Goal: Browse casually: Explore the website without a specific task or goal

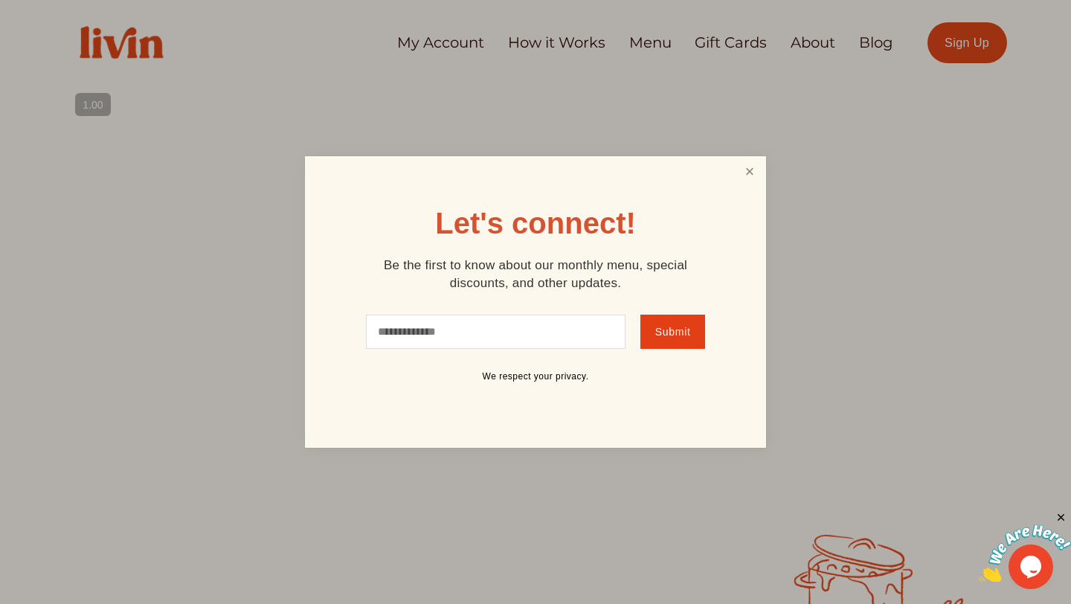
click at [747, 170] on link "Close" at bounding box center [750, 172] width 28 height 28
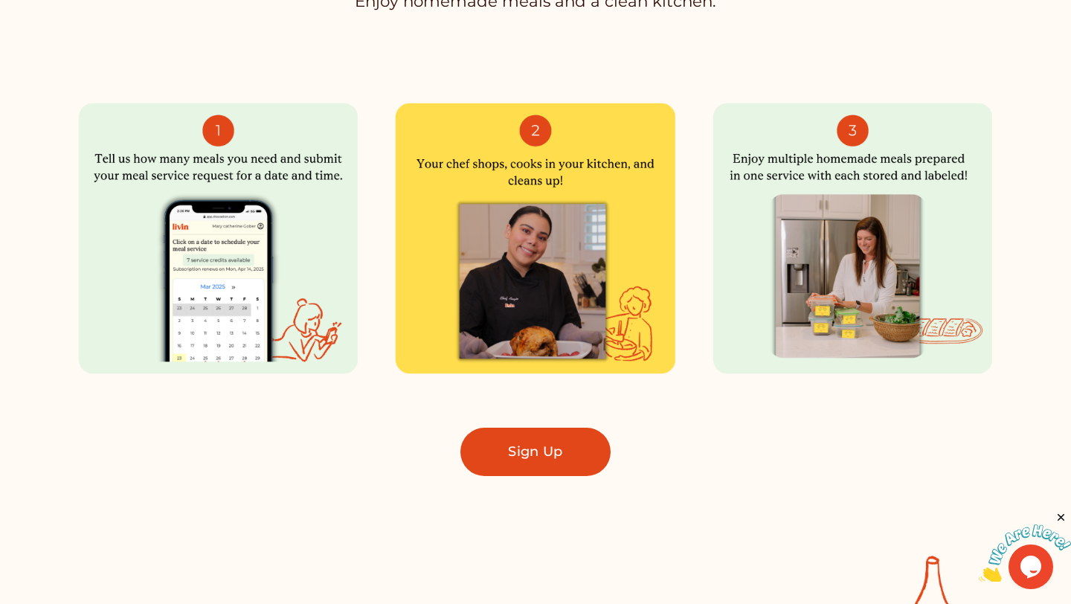
scroll to position [913, 0]
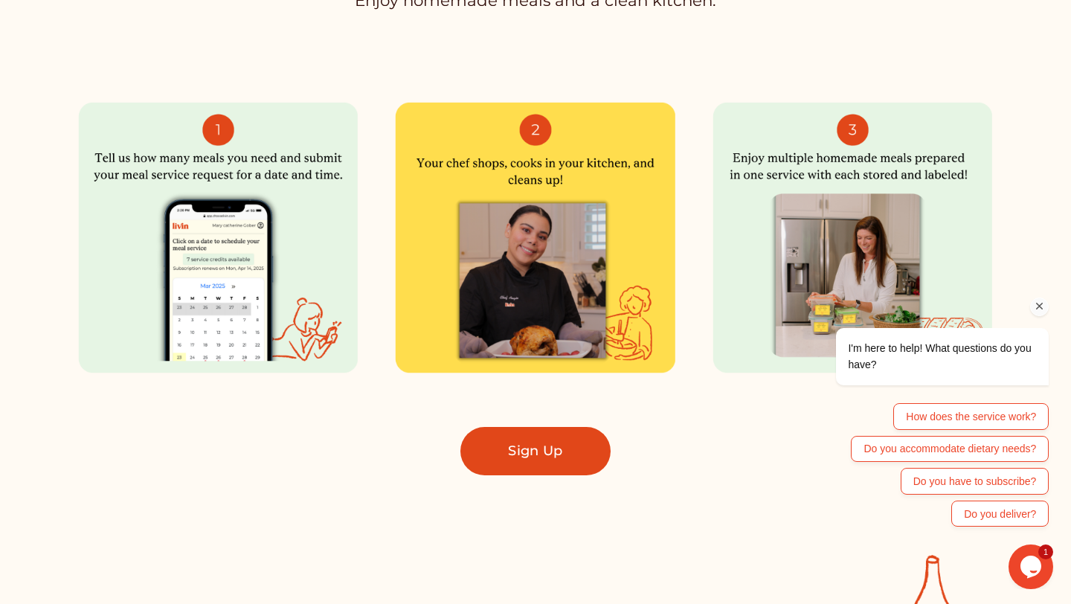
click at [1042, 307] on icon "Chat attention grabber" at bounding box center [1039, 306] width 13 height 13
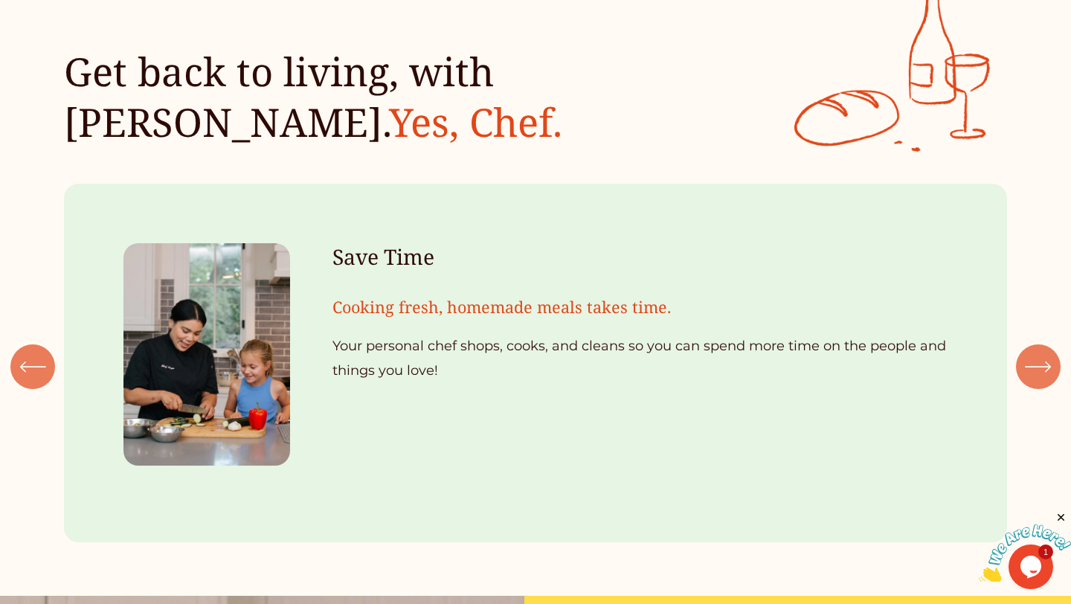
scroll to position [1490, 0]
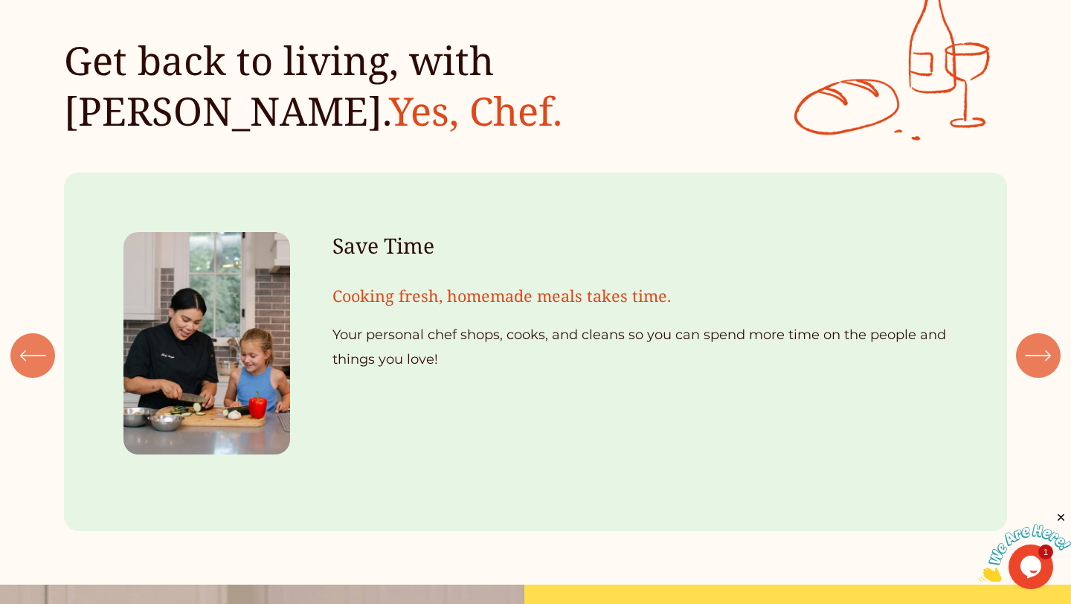
click at [1031, 359] on icon "\a \a \a Next\a \a" at bounding box center [1038, 355] width 27 height 27
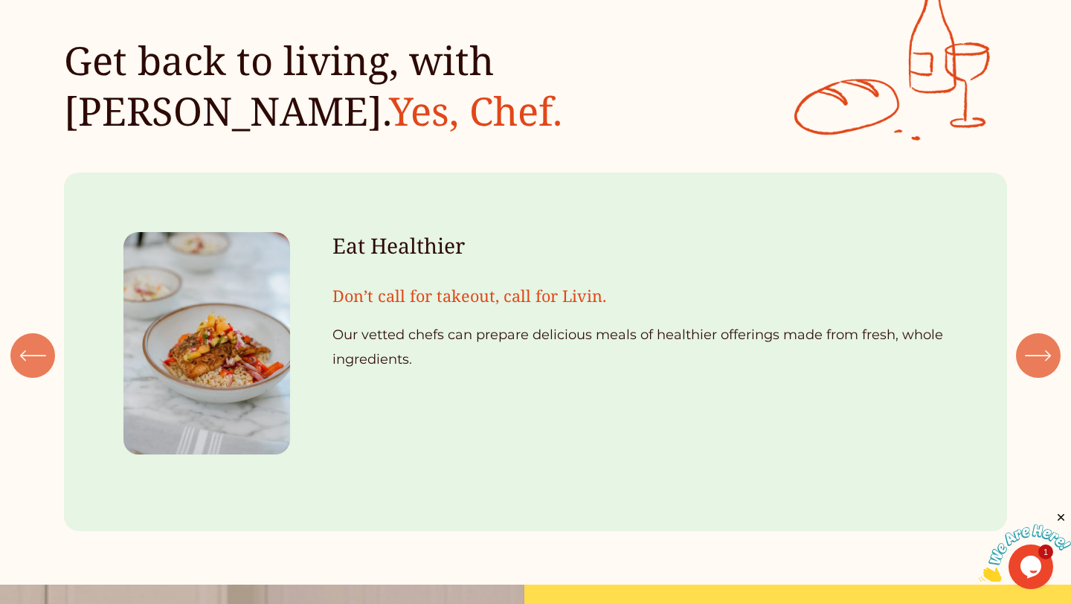
click at [1031, 359] on icon "\a \a \a Next\a \a" at bounding box center [1038, 355] width 27 height 27
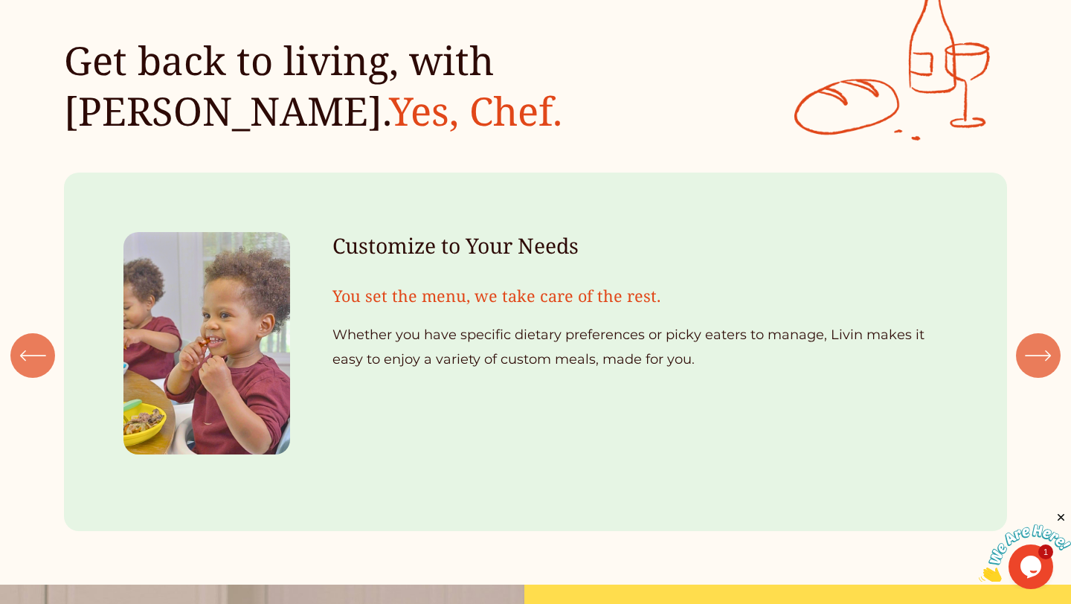
click at [46, 376] on div "\a \a Previous\a \a \a" at bounding box center [32, 355] width 45 height 45
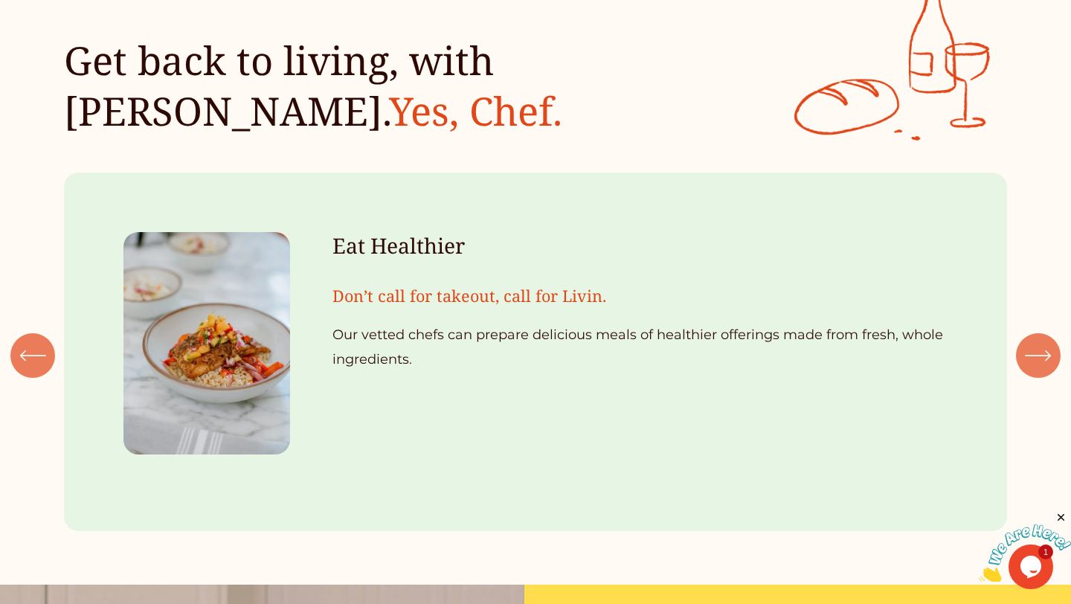
click at [52, 368] on div "\a \a Previous\a \a \a" at bounding box center [32, 355] width 45 height 45
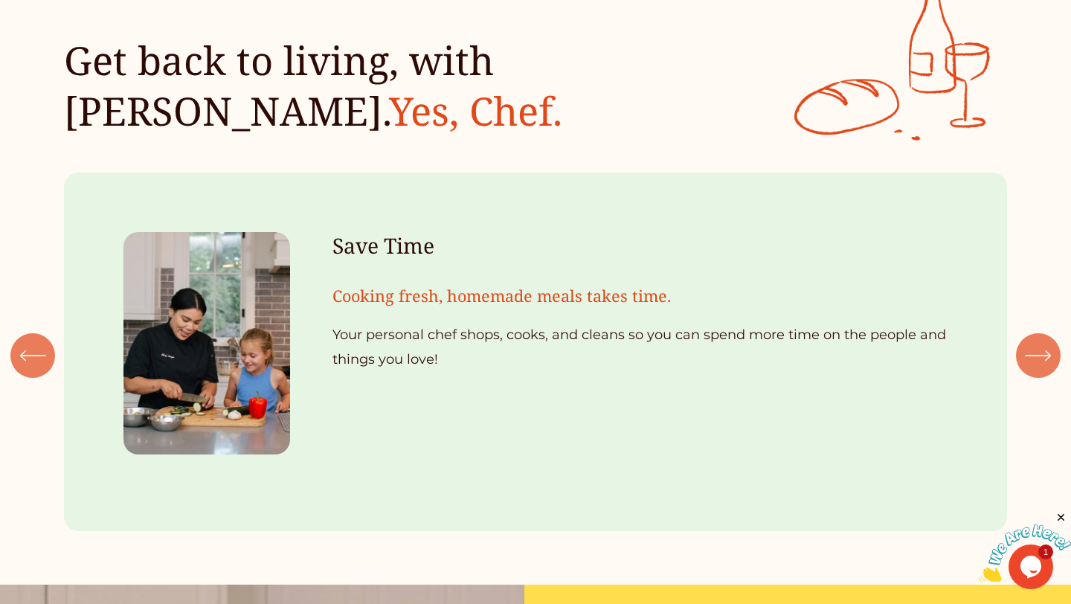
click at [1065, 347] on div "Save Time Cooking fresh, homemade meals takes time. Your personal chef shops, c…" at bounding box center [535, 352] width 1071 height 359
click at [1040, 355] on icon "\a \a \a Next\a \a" at bounding box center [1038, 355] width 27 height 27
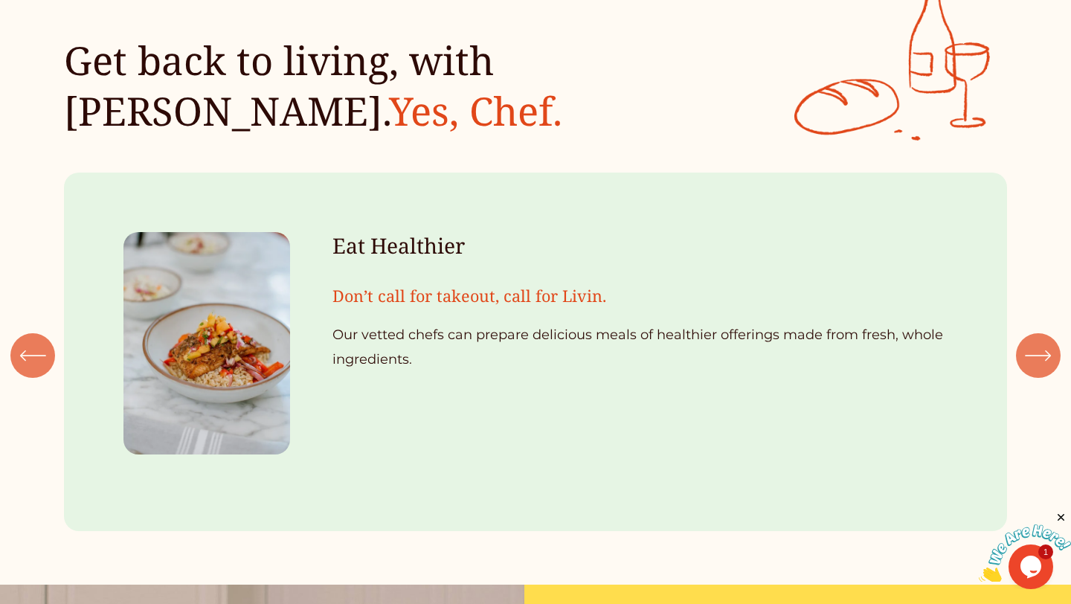
click at [1040, 355] on icon "\a \a \a Next\a \a" at bounding box center [1038, 355] width 27 height 27
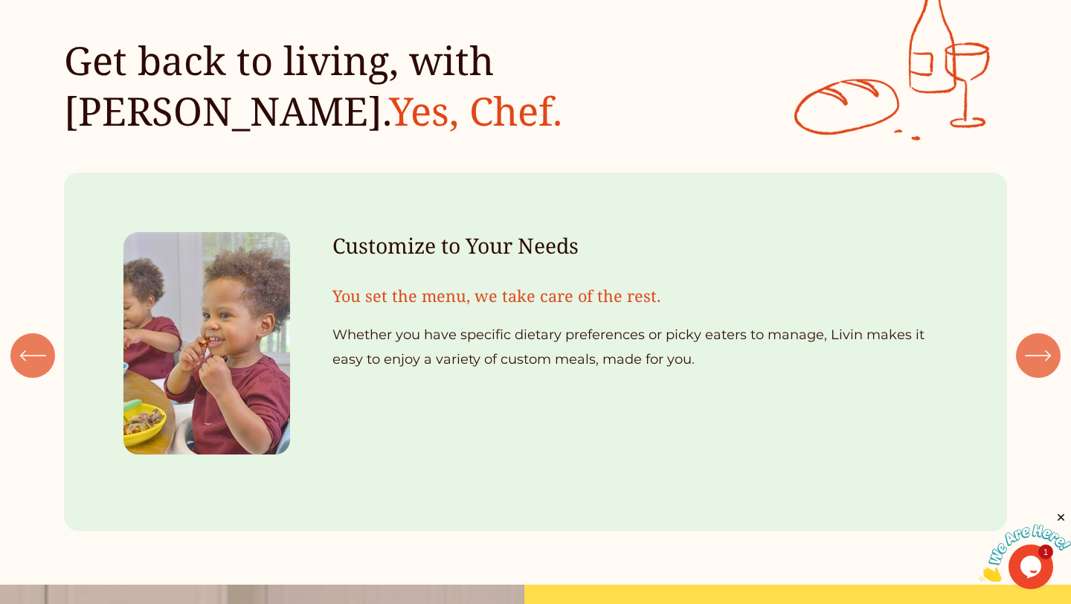
click at [1040, 355] on icon "\a \a \a Next\a \a" at bounding box center [1038, 355] width 27 height 27
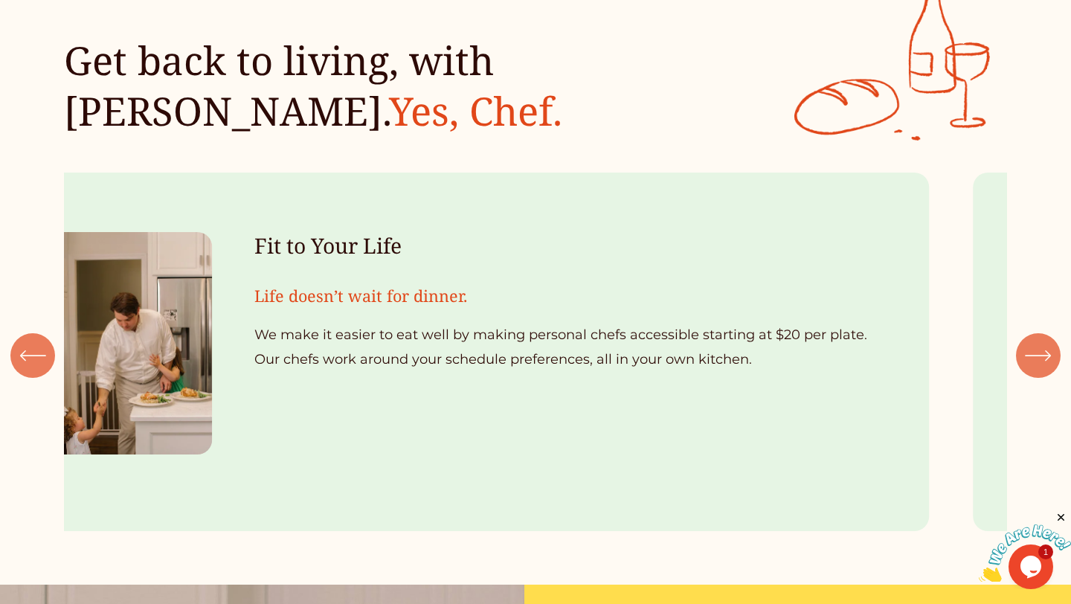
drag, startPoint x: 322, startPoint y: 333, endPoint x: 248, endPoint y: 321, distance: 75.2
click at [248, 321] on ul "Save Time Cooking fresh, homemade meals takes time. Your personal chef shops, c…" at bounding box center [535, 352] width 943 height 359
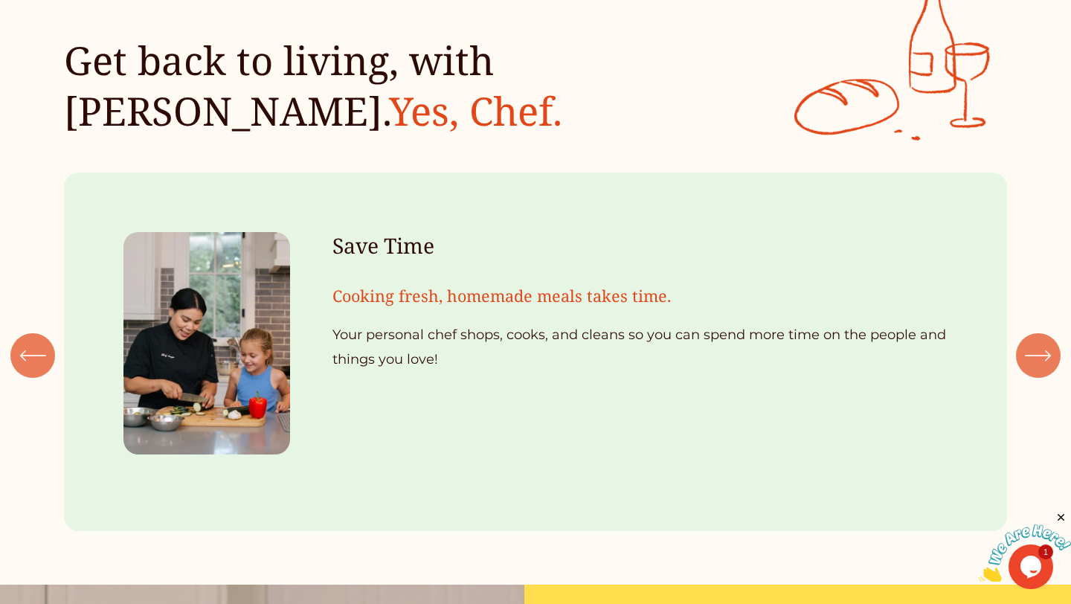
click at [23, 372] on div "\a \a Previous\a \a \a" at bounding box center [32, 355] width 45 height 45
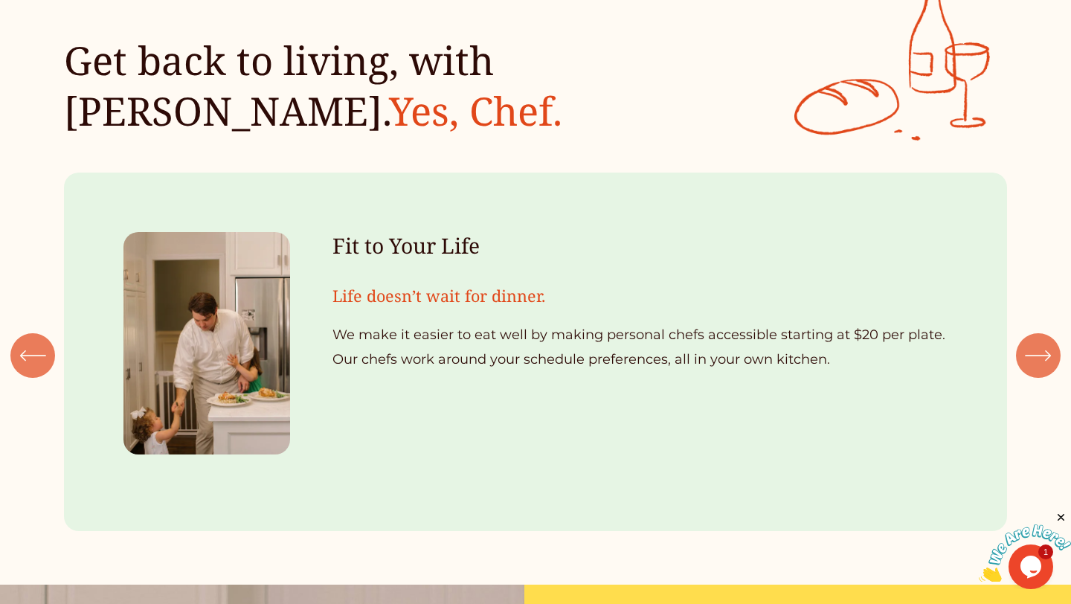
click at [29, 348] on icon "\a \a Previous\a \a \a" at bounding box center [32, 355] width 27 height 27
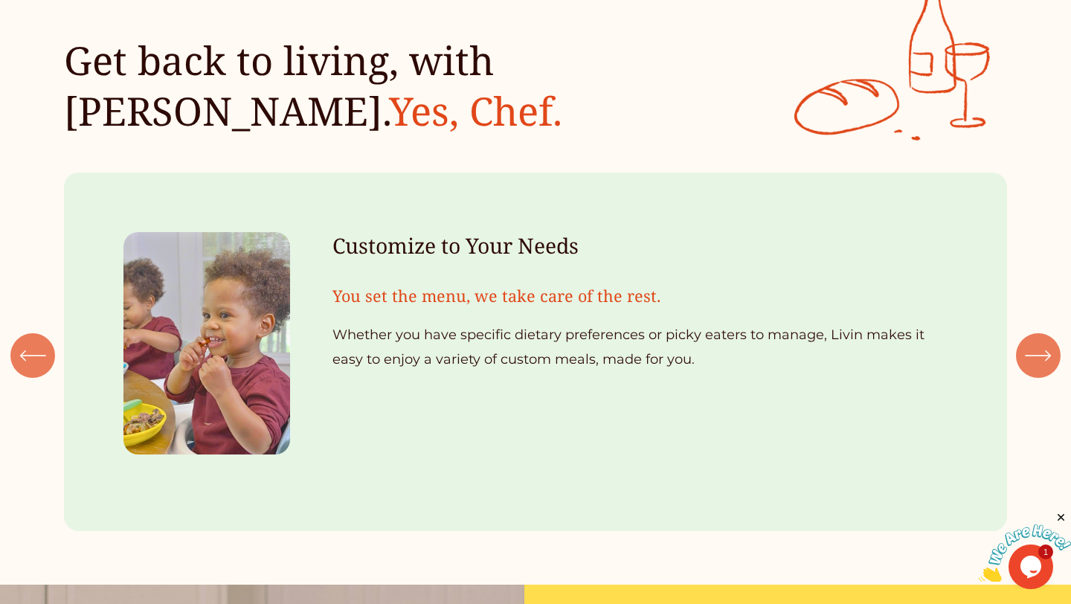
click at [1036, 338] on div "\a \a \a Next\a \a" at bounding box center [1038, 355] width 45 height 45
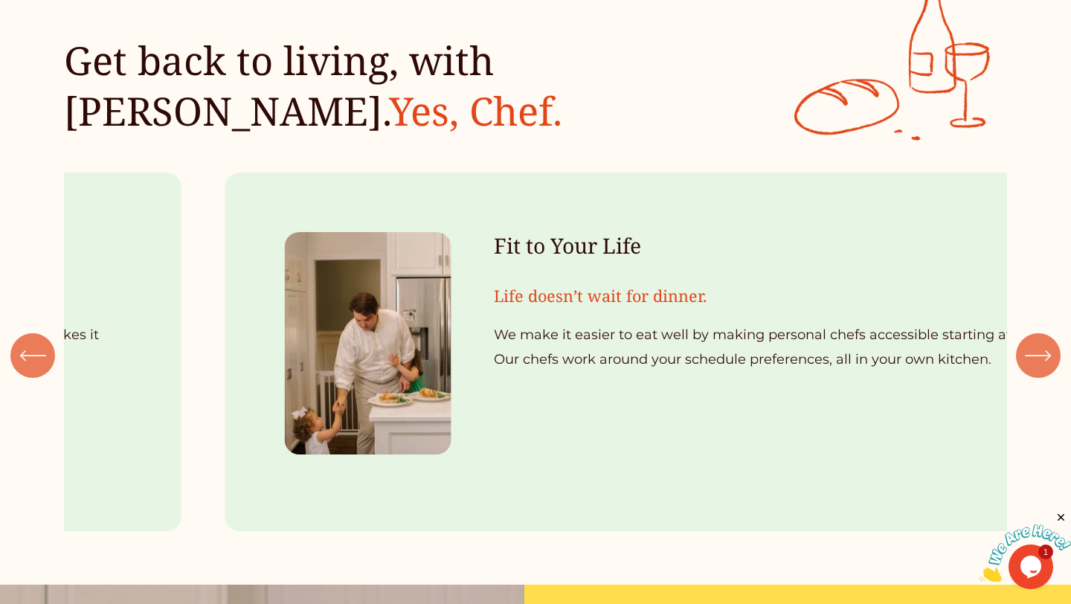
click at [1036, 338] on div "\a \a \a Next\a \a" at bounding box center [1038, 355] width 45 height 45
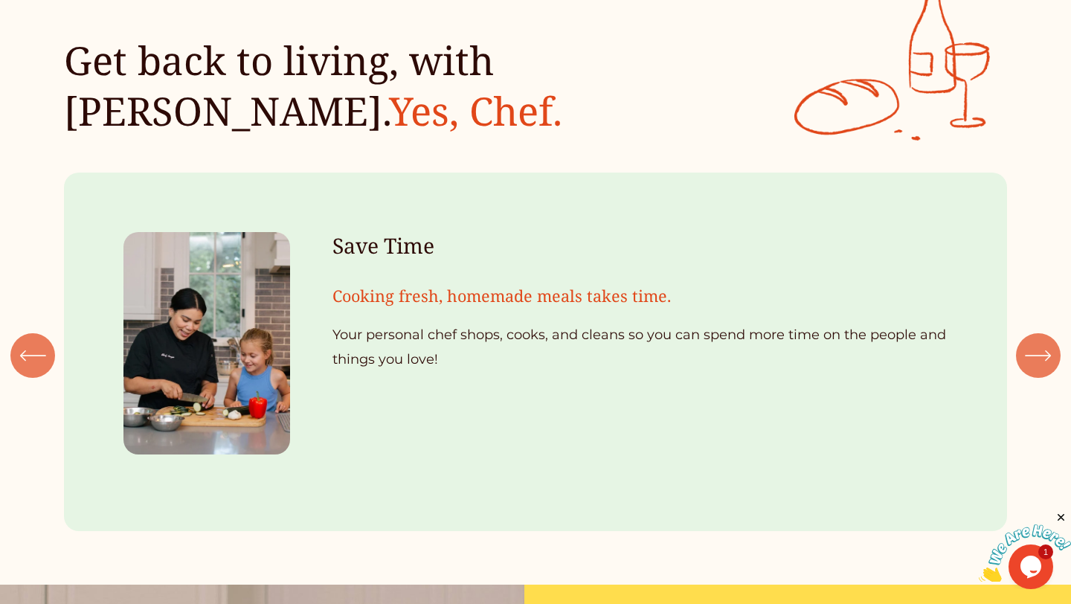
click at [1036, 339] on div "\a \a \a Next\a \a" at bounding box center [1038, 355] width 45 height 45
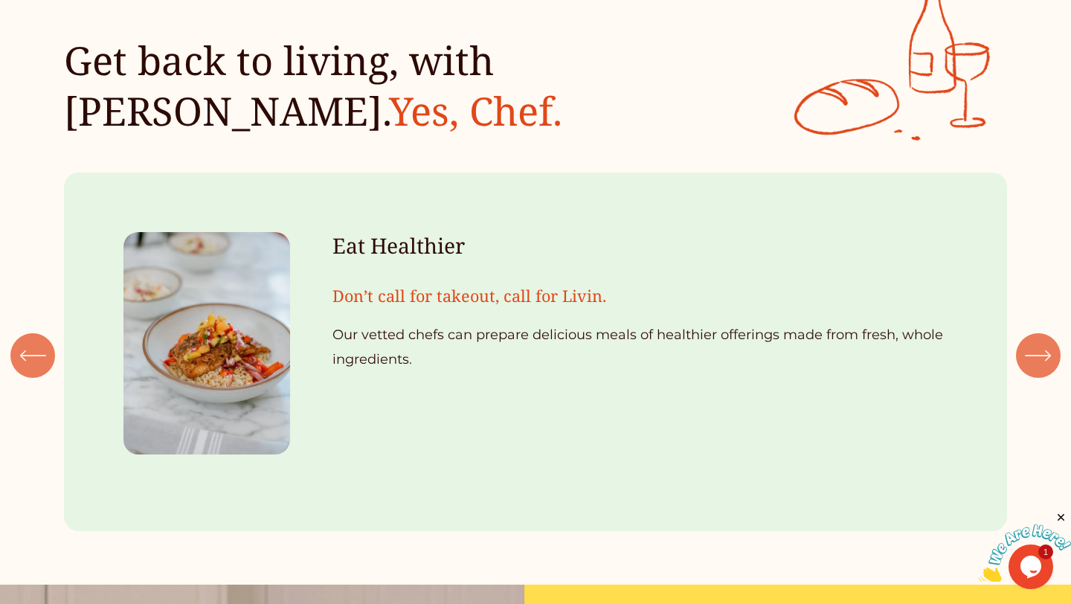
click at [1049, 356] on icon "\a \a \a Next\a \a" at bounding box center [1038, 356] width 24 height 0
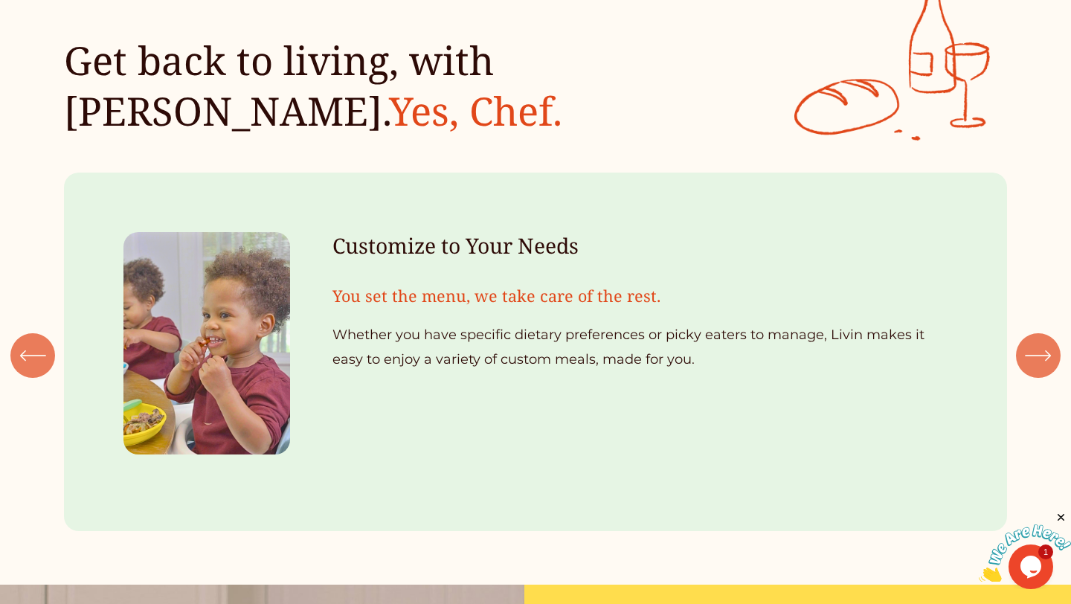
click at [1049, 356] on icon "\a \a \a Next\a \a" at bounding box center [1038, 356] width 24 height 0
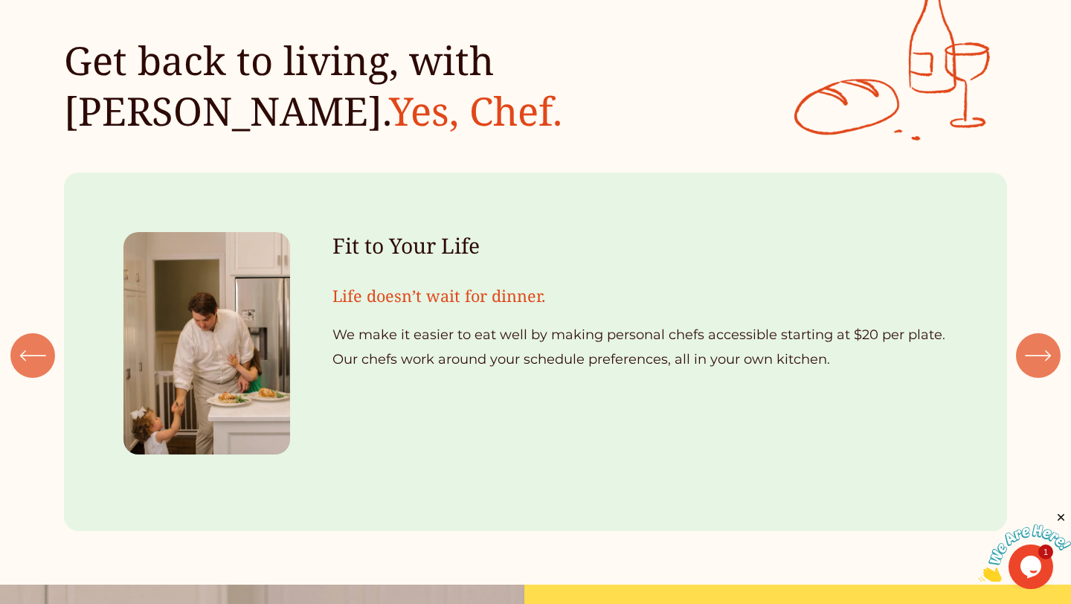
click at [386, 340] on ul "Save Time Cooking fresh, homemade meals takes time. Your personal chef shops, c…" at bounding box center [535, 352] width 943 height 359
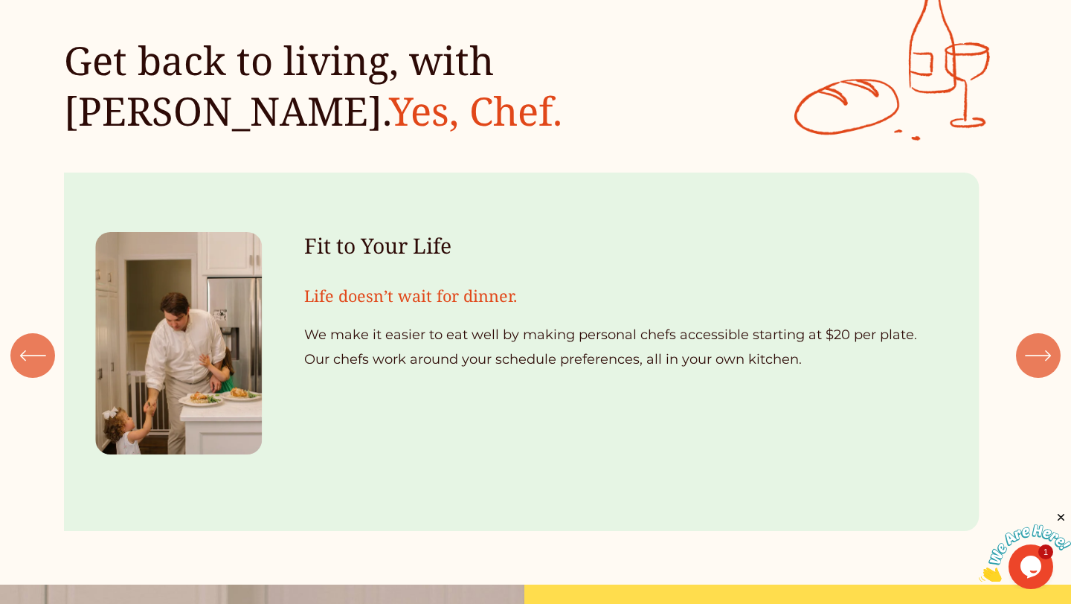
drag, startPoint x: 475, startPoint y: 377, endPoint x: 449, endPoint y: 222, distance: 157.8
click at [449, 222] on ul "Save Time Cooking fresh, homemade meals takes time. Your personal chef shops, c…" at bounding box center [535, 352] width 943 height 359
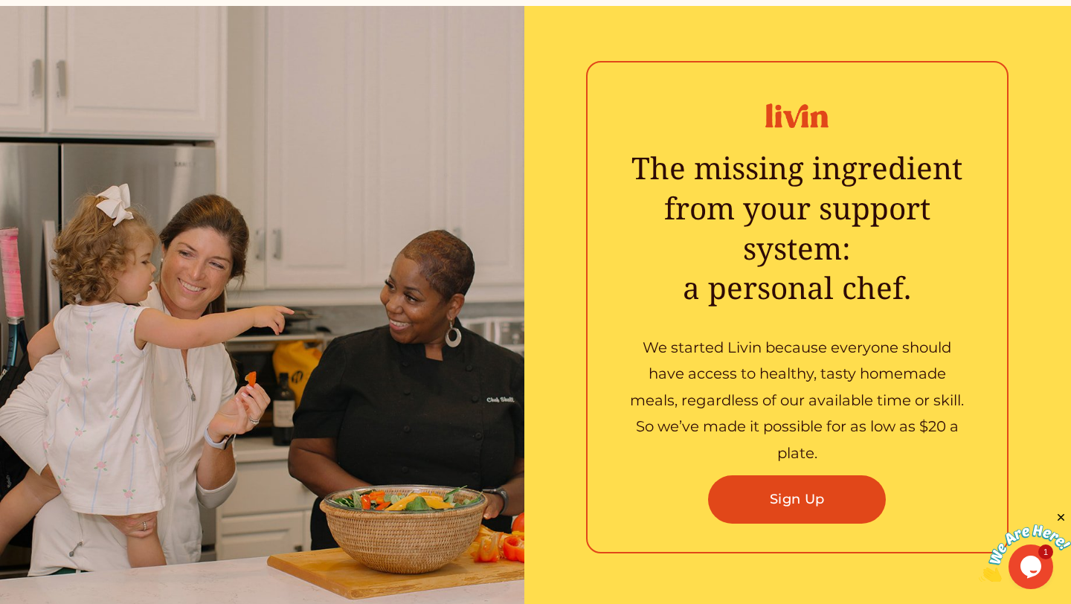
scroll to position [2063, 0]
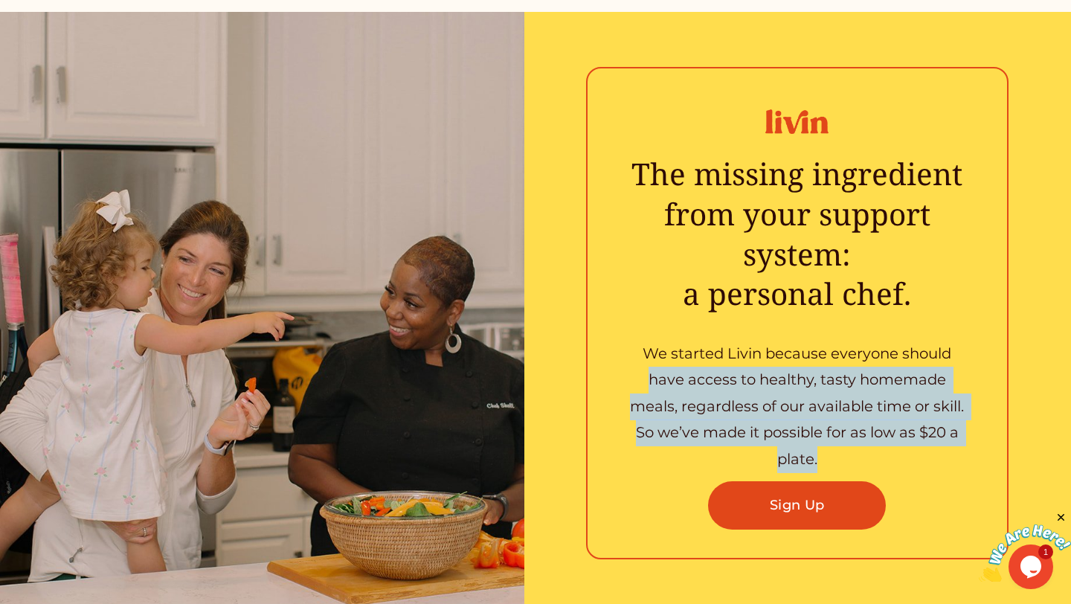
drag, startPoint x: 650, startPoint y: 377, endPoint x: 858, endPoint y: 448, distance: 219.3
click at [858, 448] on p "We started Livin because everyone should have access to healthy, tasty homemade…" at bounding box center [797, 407] width 339 height 132
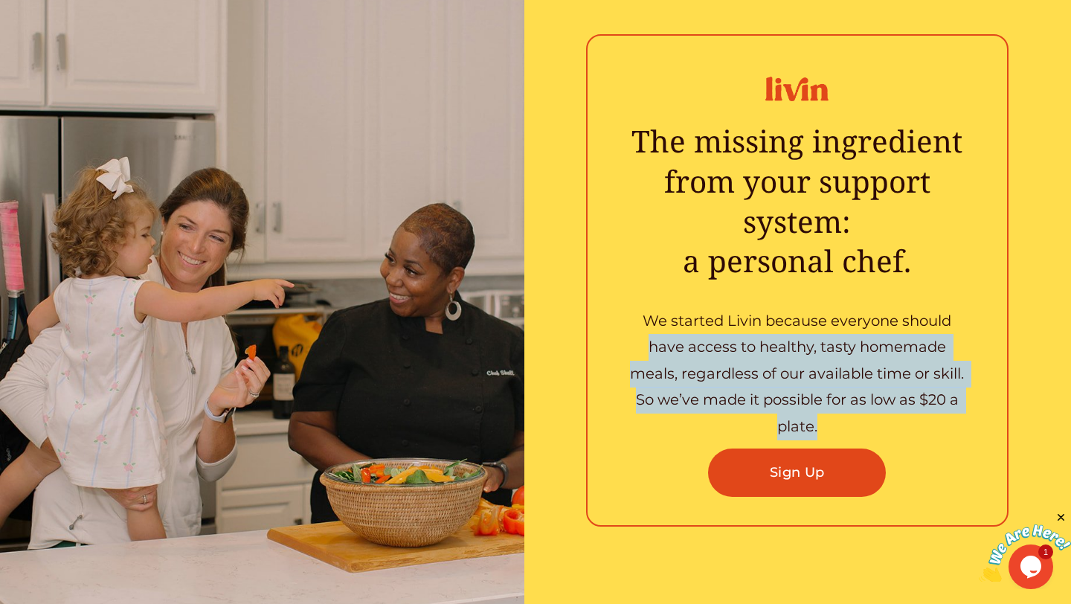
scroll to position [2105, 0]
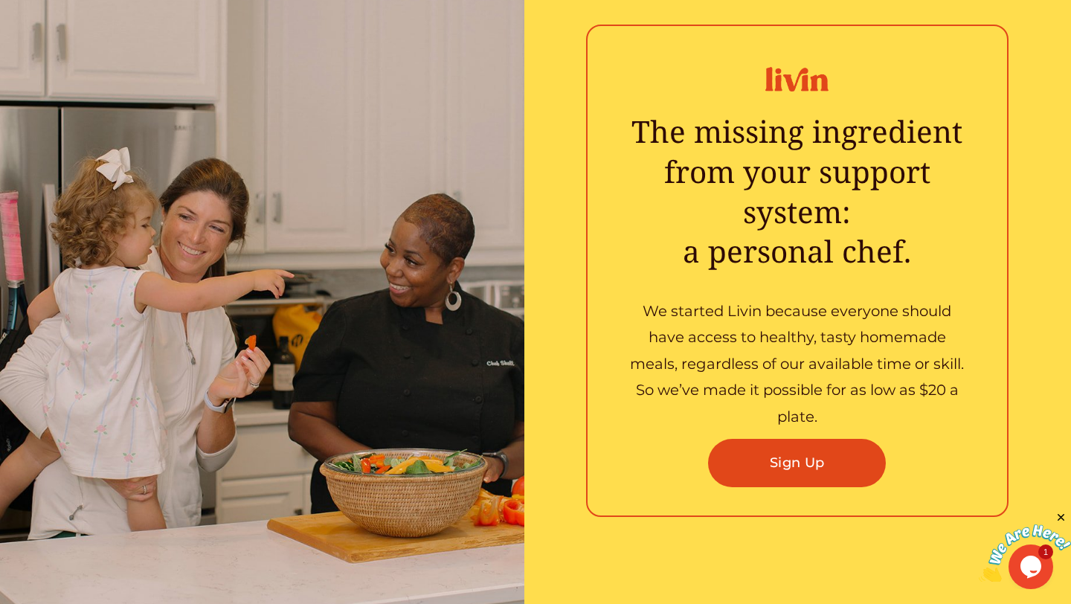
click at [980, 351] on div at bounding box center [797, 271] width 423 height 493
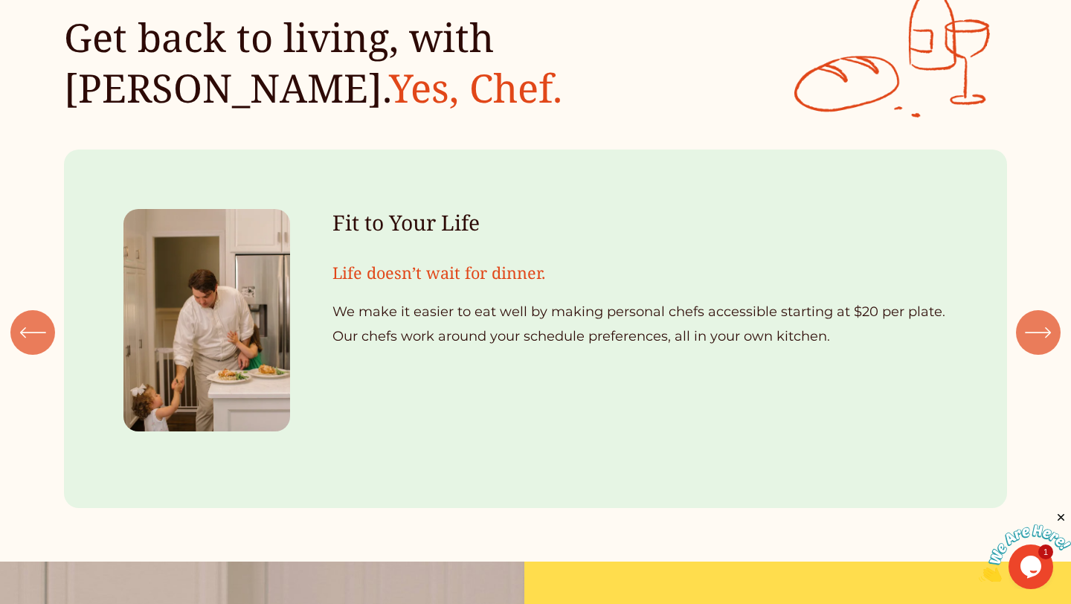
scroll to position [1533, 0]
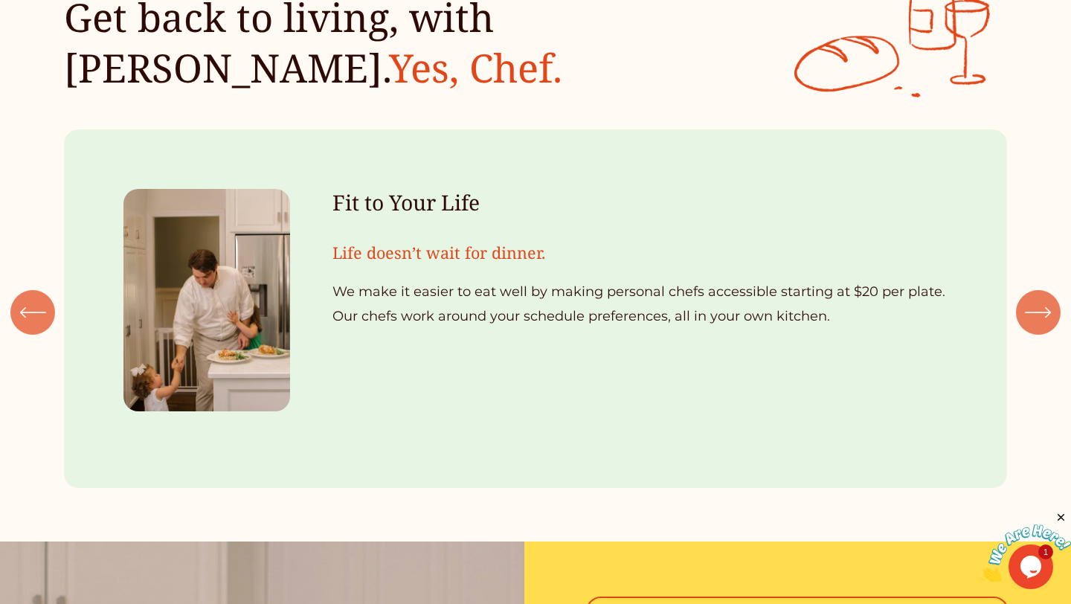
click at [1015, 306] on div "Save Time Cooking fresh, homemade meals takes time. Your personal chef shops, c…" at bounding box center [535, 308] width 1071 height 359
click at [1033, 315] on icon "\a \a \a Next\a \a" at bounding box center [1038, 312] width 27 height 27
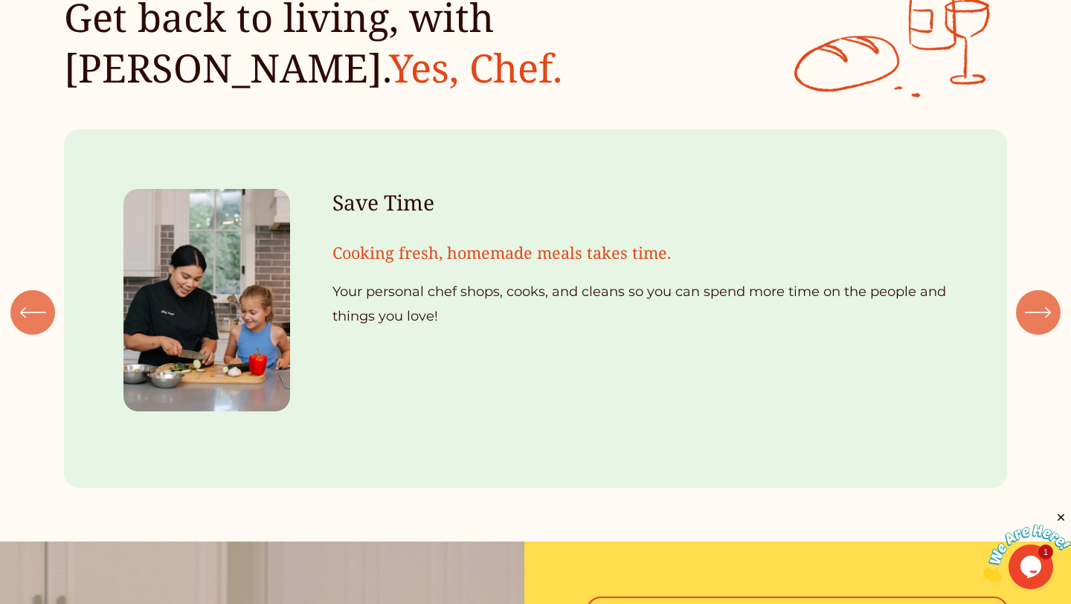
click at [1033, 315] on icon "\a \a \a Next\a \a" at bounding box center [1038, 312] width 27 height 27
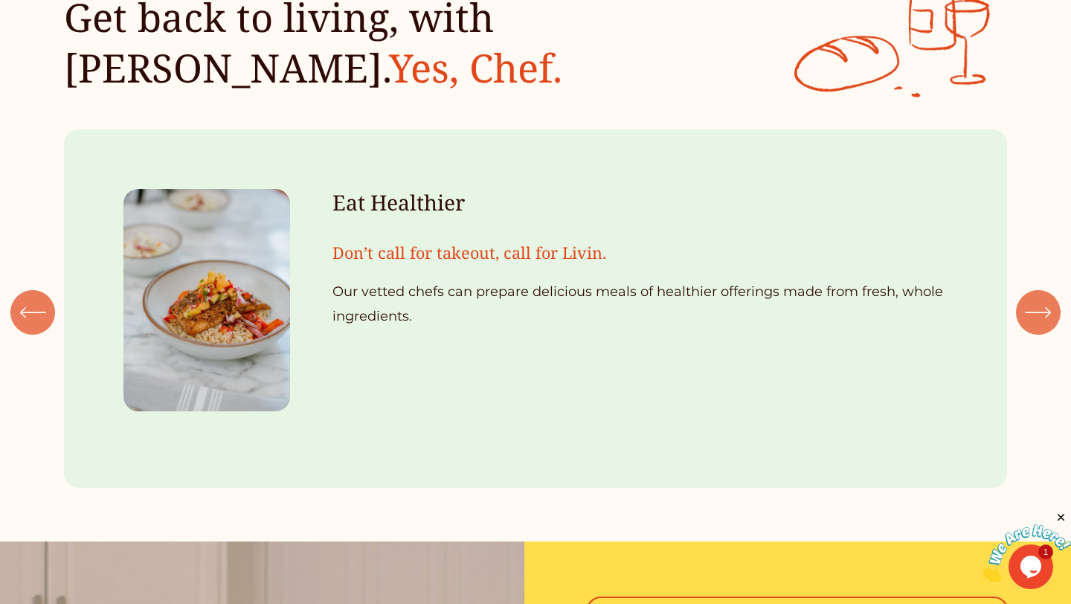
click at [1033, 315] on icon "\a \a \a Next\a \a" at bounding box center [1038, 312] width 27 height 27
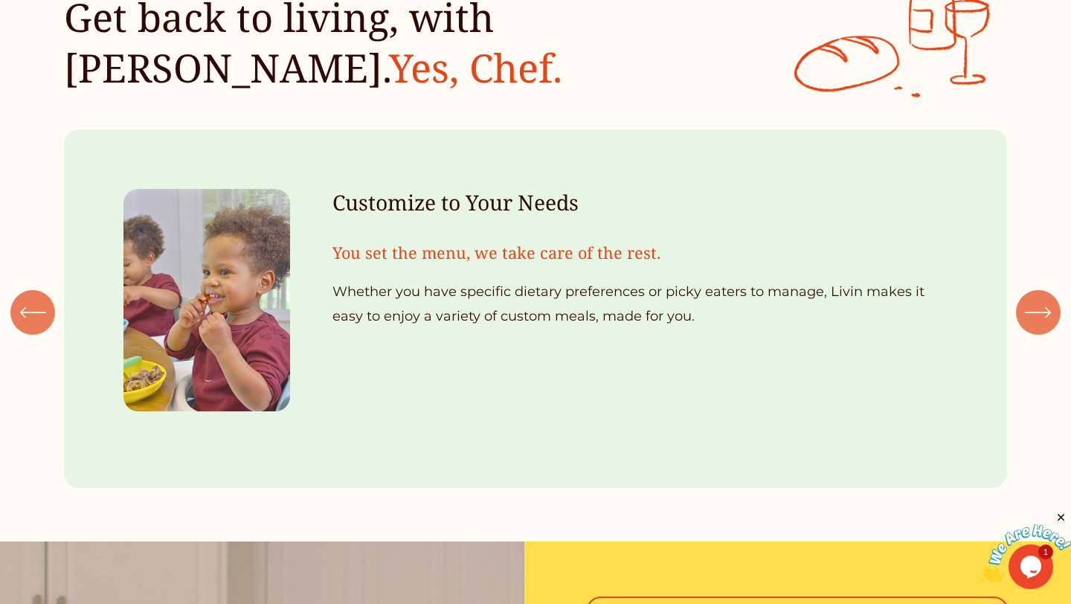
click at [1033, 315] on icon "\a \a \a Next\a \a" at bounding box center [1038, 312] width 27 height 27
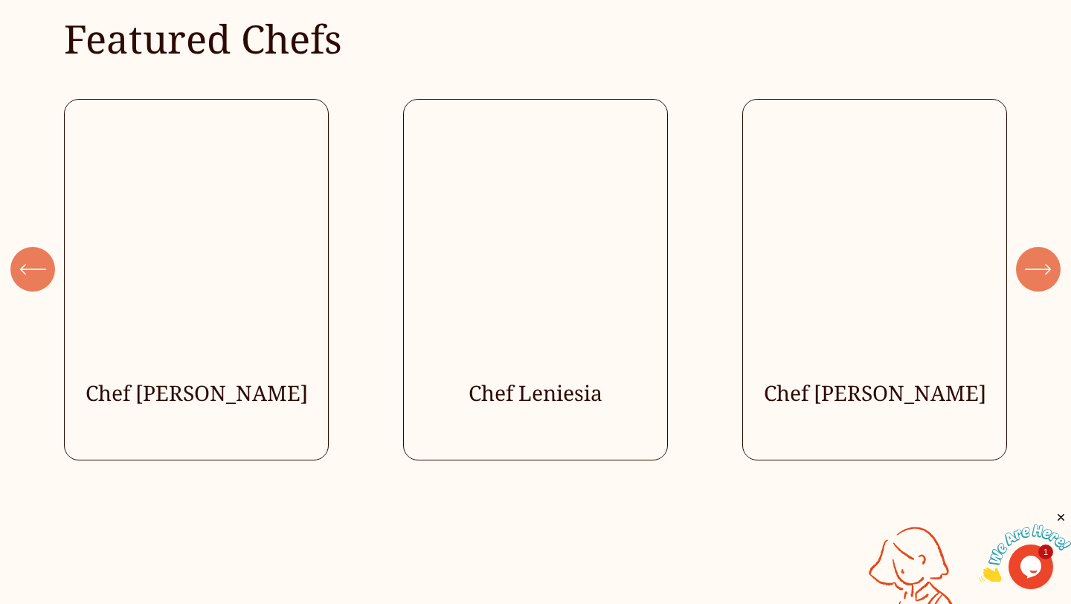
scroll to position [3988, 0]
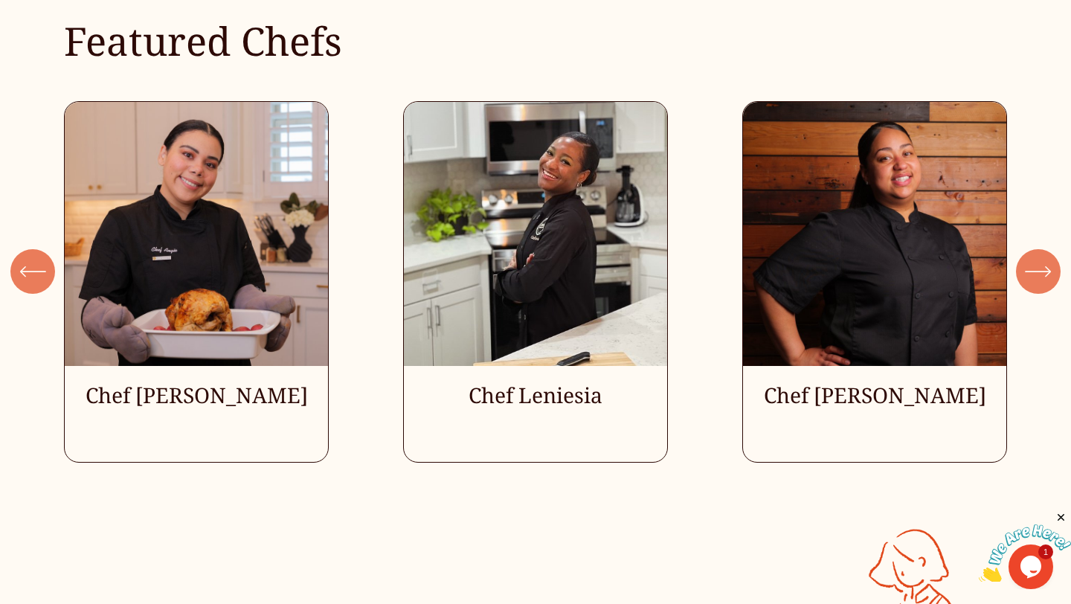
click at [1048, 266] on icon "\a \a \a Next\a \a" at bounding box center [1038, 271] width 27 height 27
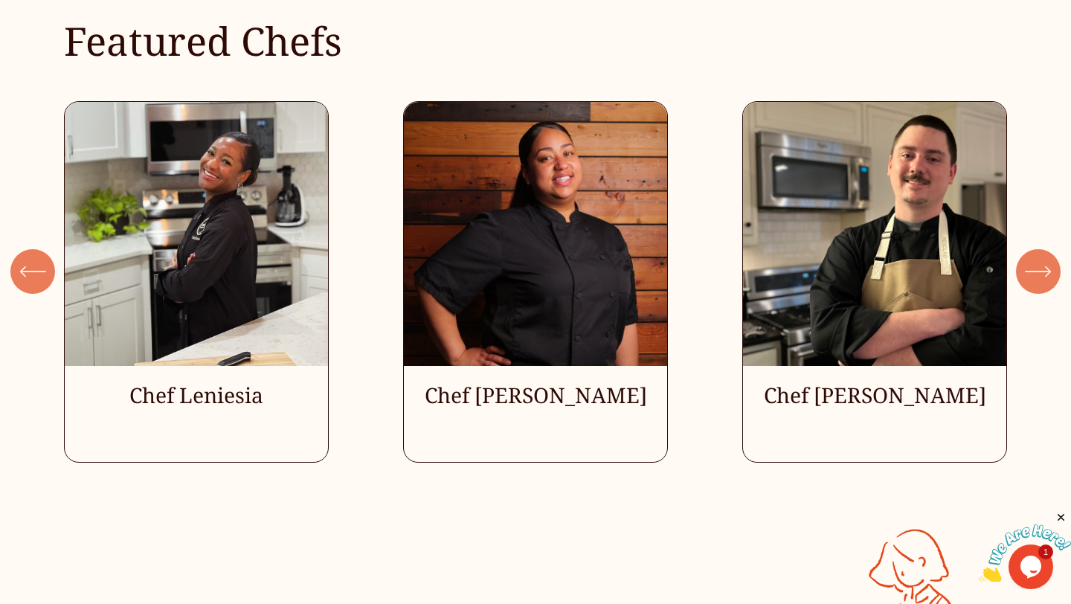
click at [1048, 266] on icon "\a \a \a Next\a \a" at bounding box center [1038, 271] width 27 height 27
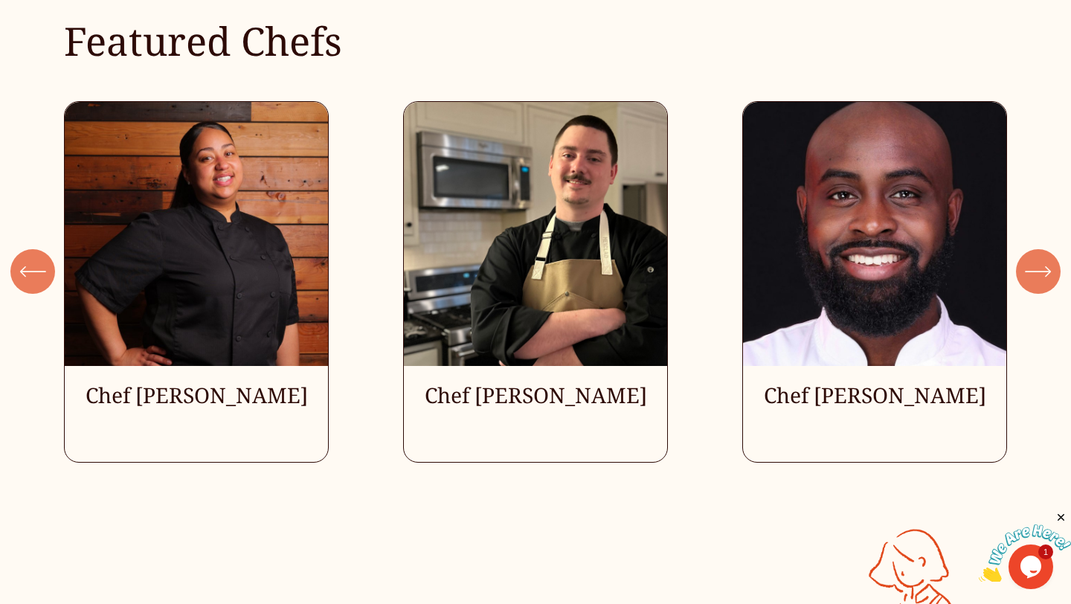
click at [1048, 266] on icon "\a \a \a Next\a \a" at bounding box center [1038, 271] width 27 height 27
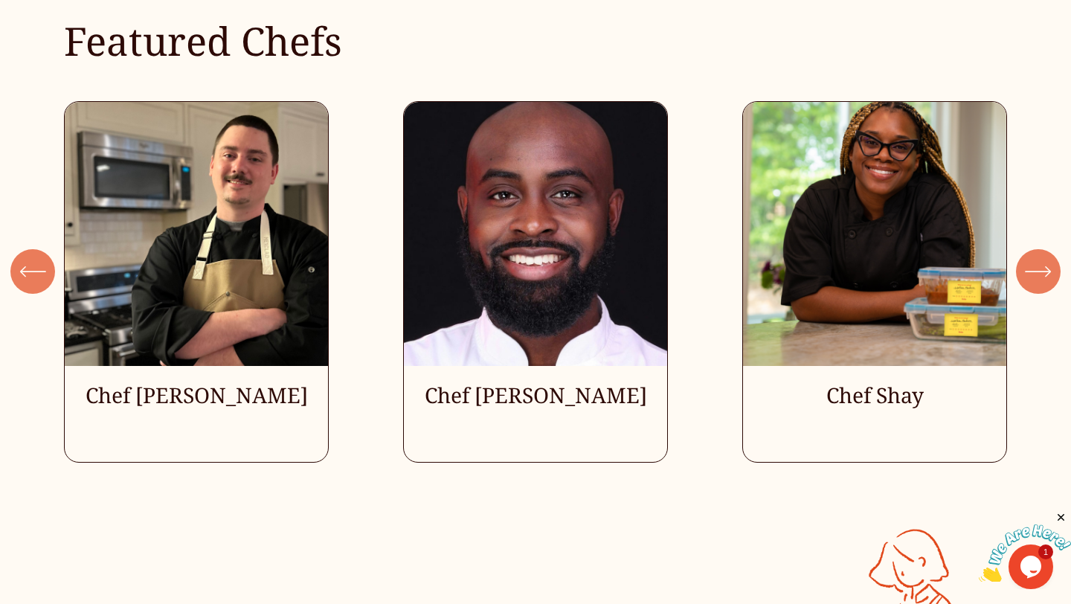
click at [1048, 267] on icon "\a \a \a Next\a \a" at bounding box center [1038, 271] width 27 height 27
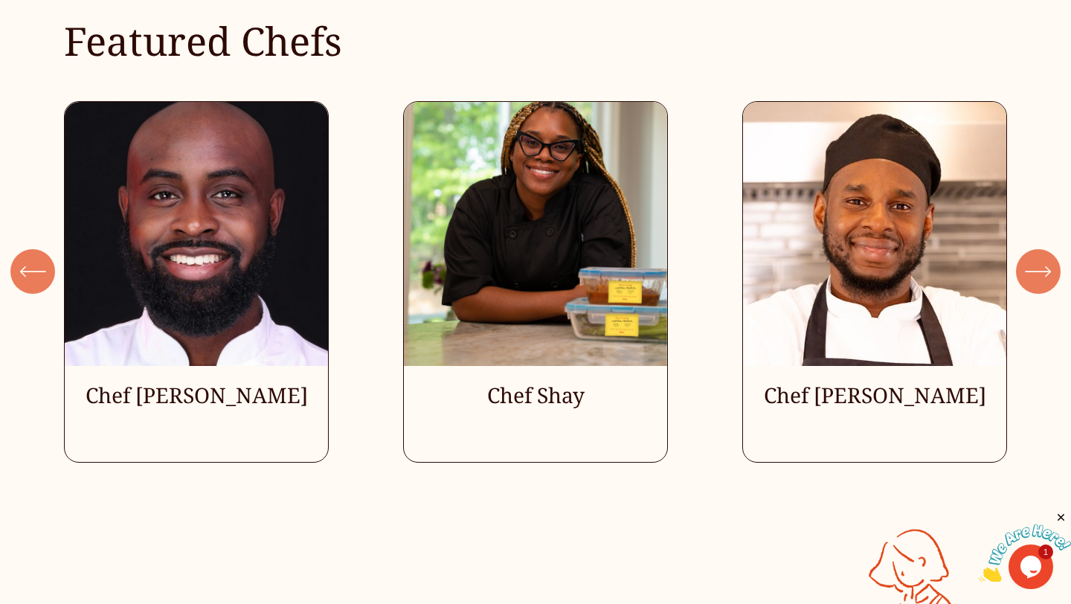
click at [1048, 267] on icon "\a \a \a Next\a \a" at bounding box center [1038, 271] width 27 height 27
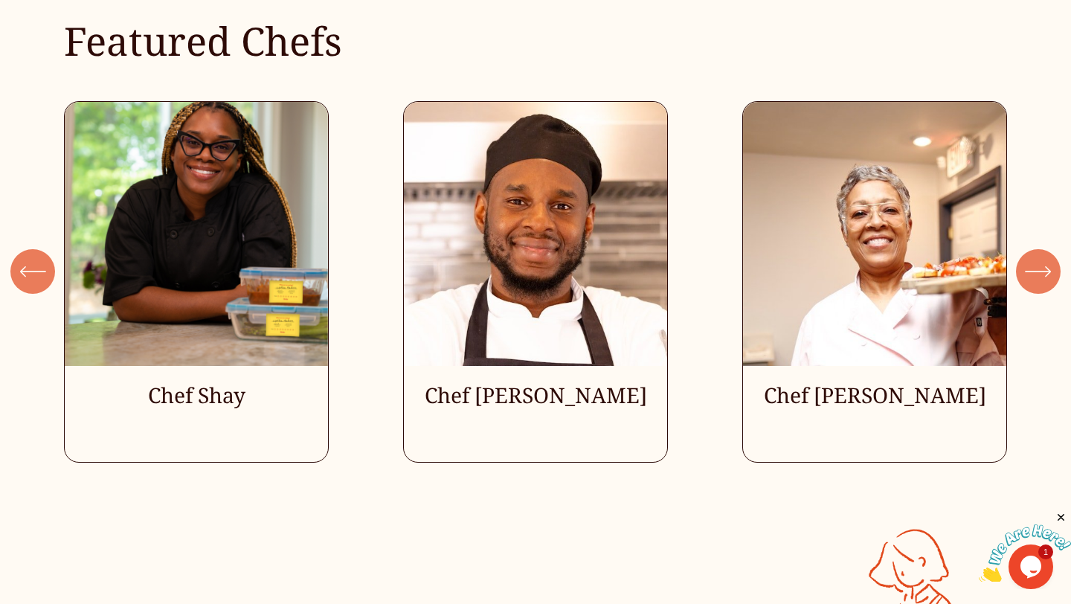
click at [1048, 267] on icon "\a \a \a Next\a \a" at bounding box center [1038, 271] width 27 height 27
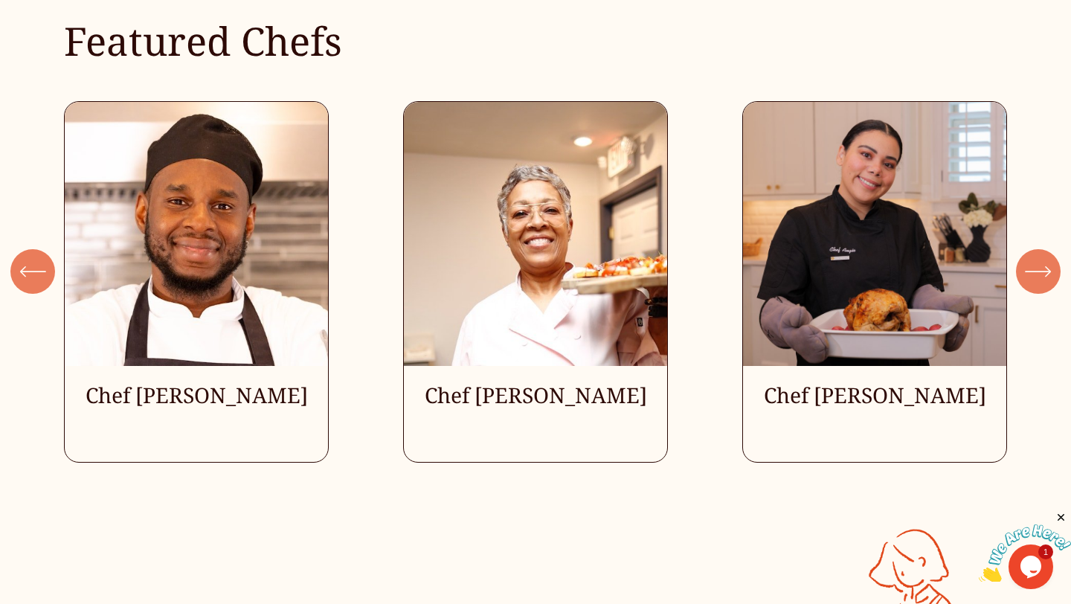
click at [1048, 268] on icon "\a \a \a Next\a \a" at bounding box center [1038, 271] width 27 height 27
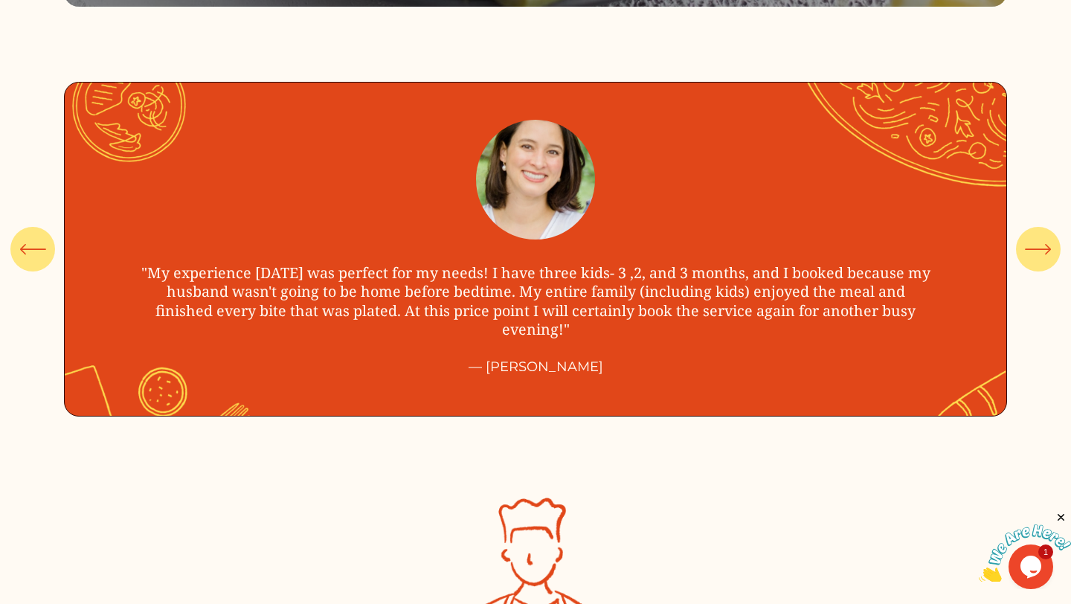
scroll to position [5171, 0]
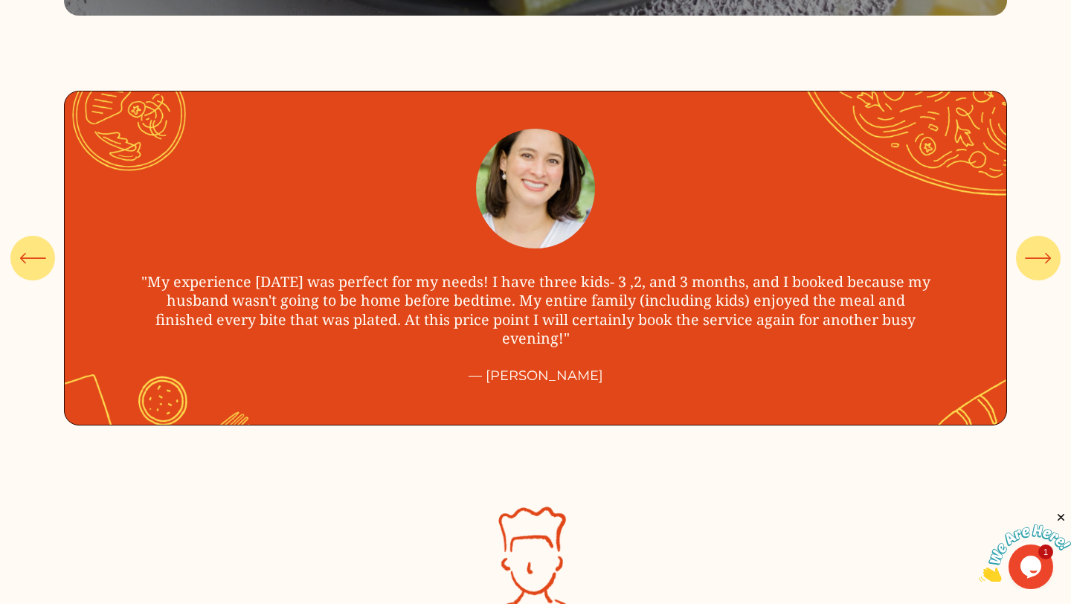
click at [1053, 255] on div "\a \a \a Next\a \a" at bounding box center [1038, 258] width 45 height 45
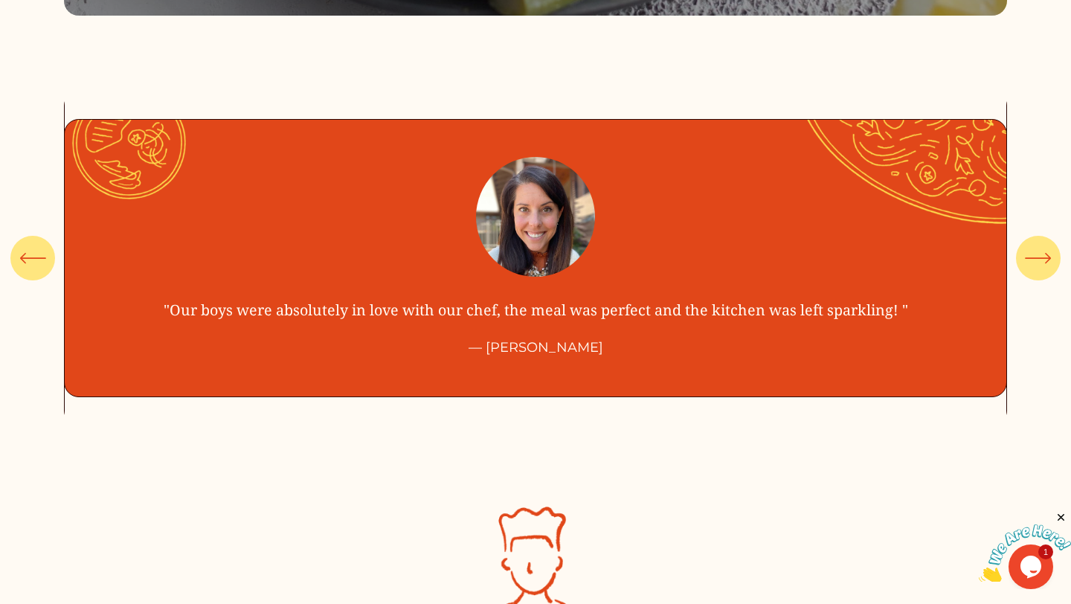
click at [1053, 255] on div "\a \a \a Next\a \a" at bounding box center [1038, 258] width 45 height 45
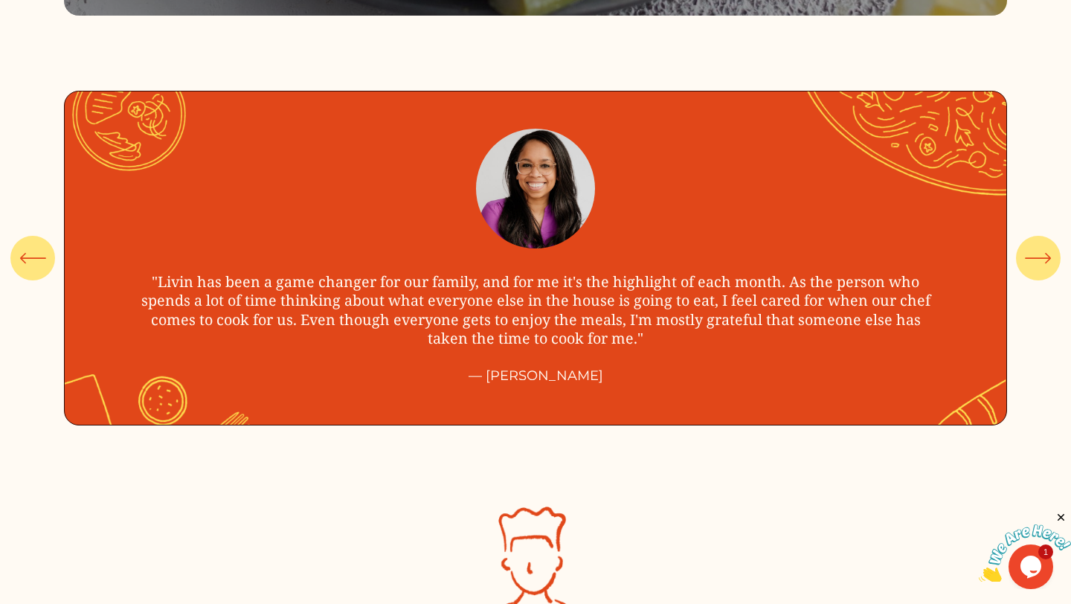
click at [1053, 255] on div "\a \a \a Next\a \a" at bounding box center [1038, 258] width 45 height 45
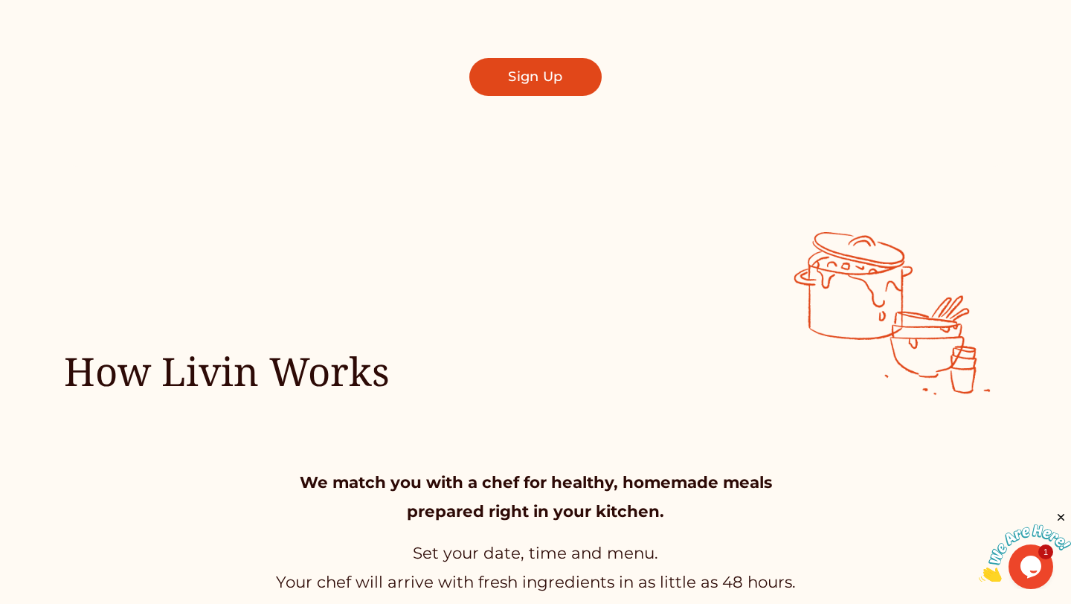
scroll to position [0, 0]
